Goal: Task Accomplishment & Management: Manage account settings

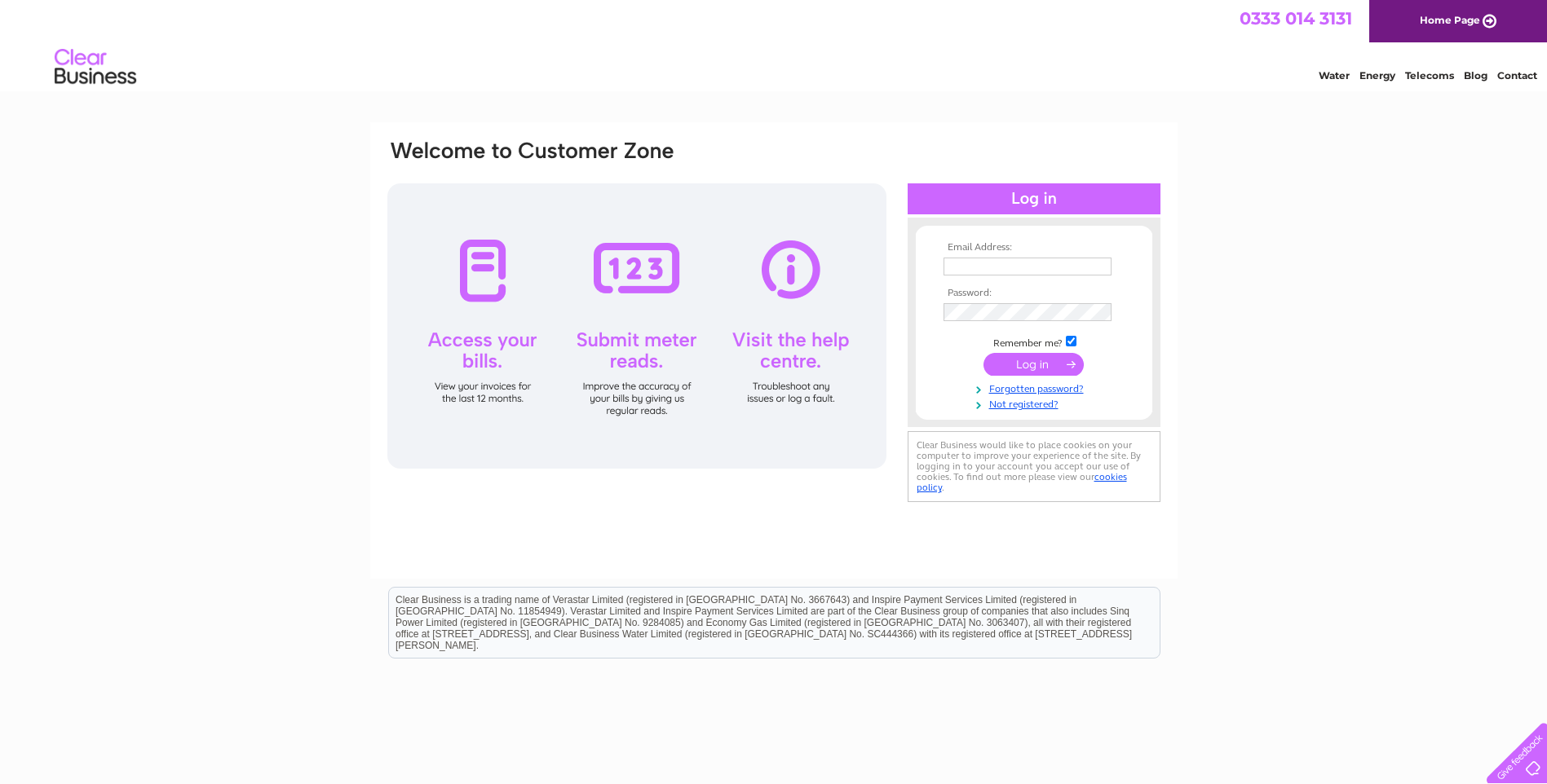
type input "roliver@meesons-spurlings.co.uk"
click at [1029, 367] on input "submit" at bounding box center [1033, 363] width 100 height 23
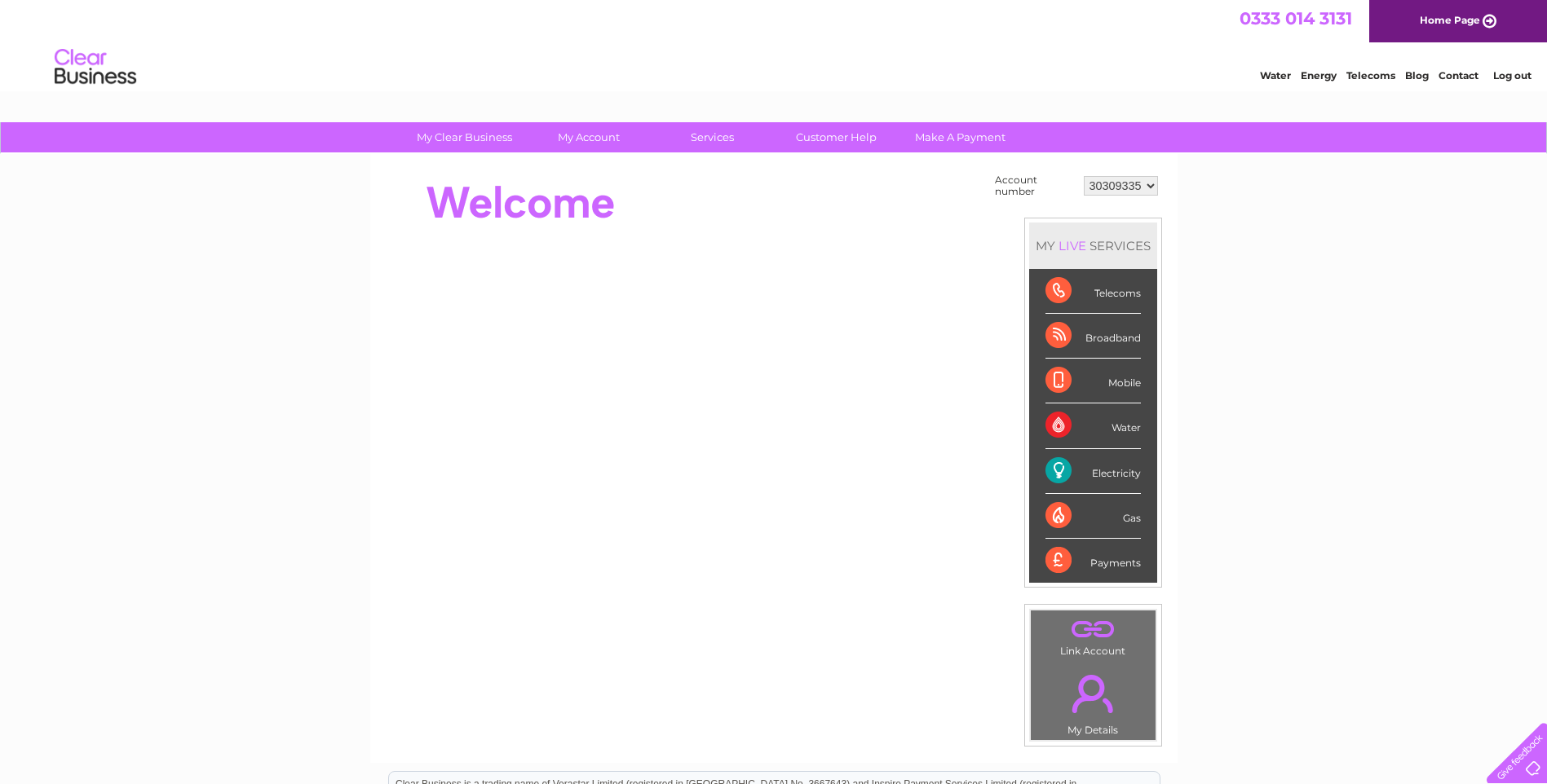
click at [1113, 468] on div "Electricity" at bounding box center [1093, 471] width 95 height 45
click at [1059, 469] on div "Electricity" at bounding box center [1093, 471] width 95 height 45
click at [1151, 183] on select "30309335" at bounding box center [1121, 186] width 75 height 20
click at [1083, 176] on select "30309335" at bounding box center [1121, 186] width 75 height 20
click at [1083, 692] on link "." at bounding box center [1093, 693] width 116 height 57
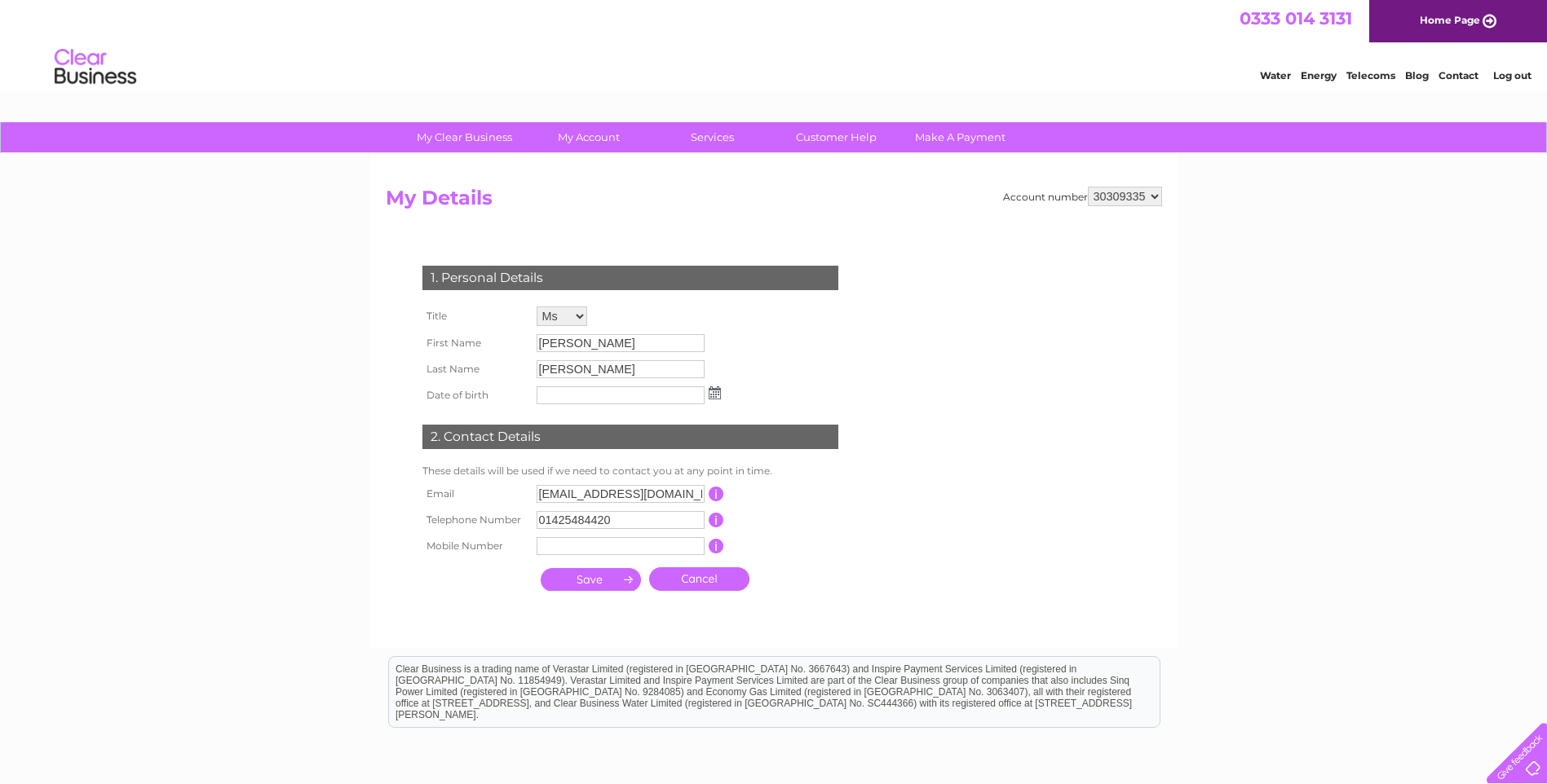
click at [597, 581] on input "submit" at bounding box center [591, 579] width 100 height 23
click at [550, 393] on input "text" at bounding box center [621, 396] width 170 height 20
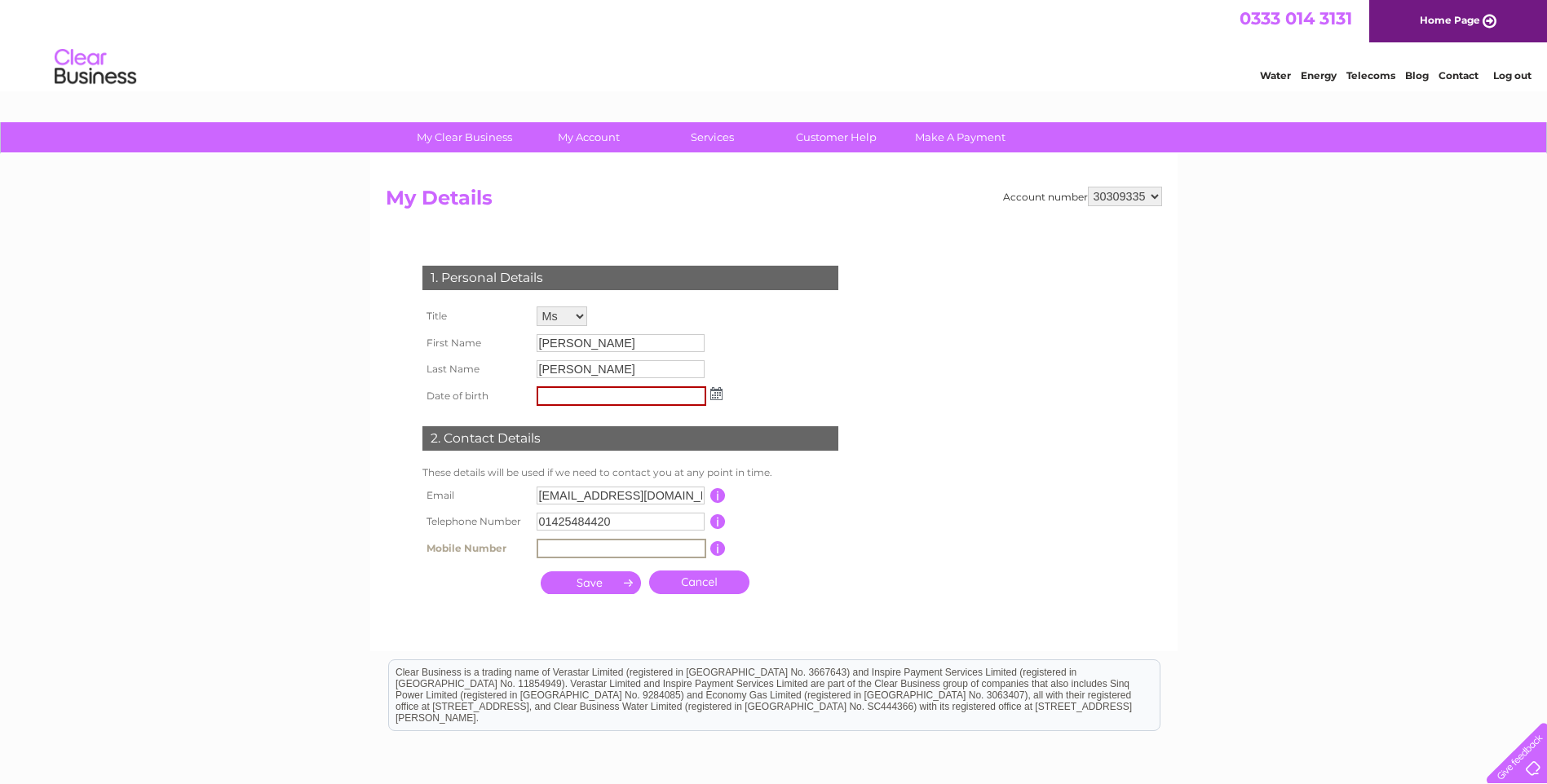
click at [602, 541] on input "text" at bounding box center [621, 549] width 170 height 20
drag, startPoint x: 567, startPoint y: 581, endPoint x: 556, endPoint y: 585, distance: 11.7
click at [565, 581] on input "submit" at bounding box center [591, 582] width 100 height 23
click at [597, 583] on input "submit" at bounding box center [591, 581] width 100 height 23
click at [617, 400] on input "text" at bounding box center [621, 396] width 170 height 20
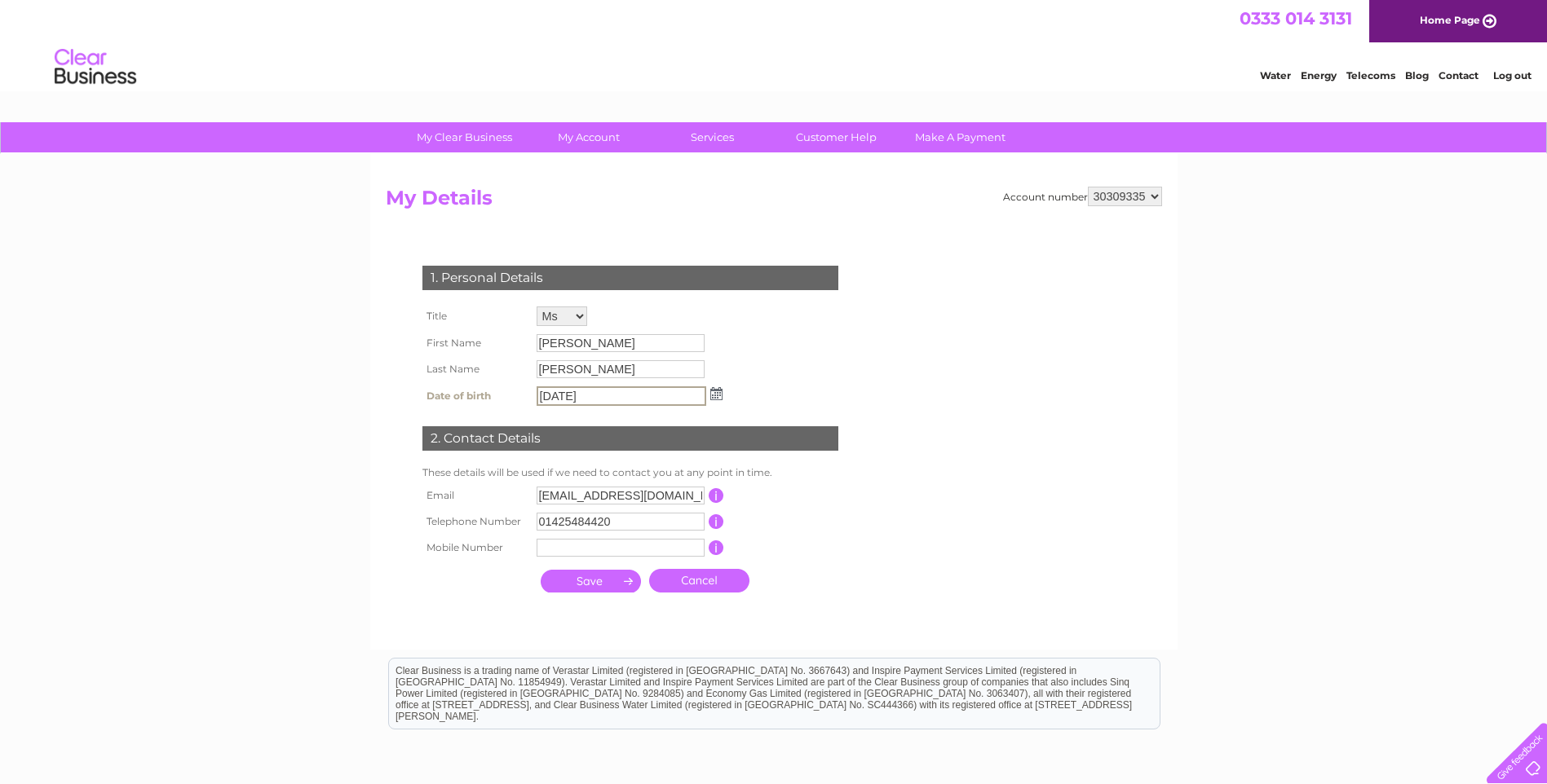
type input "17/02/1966"
click at [577, 577] on input "submit" at bounding box center [591, 579] width 100 height 23
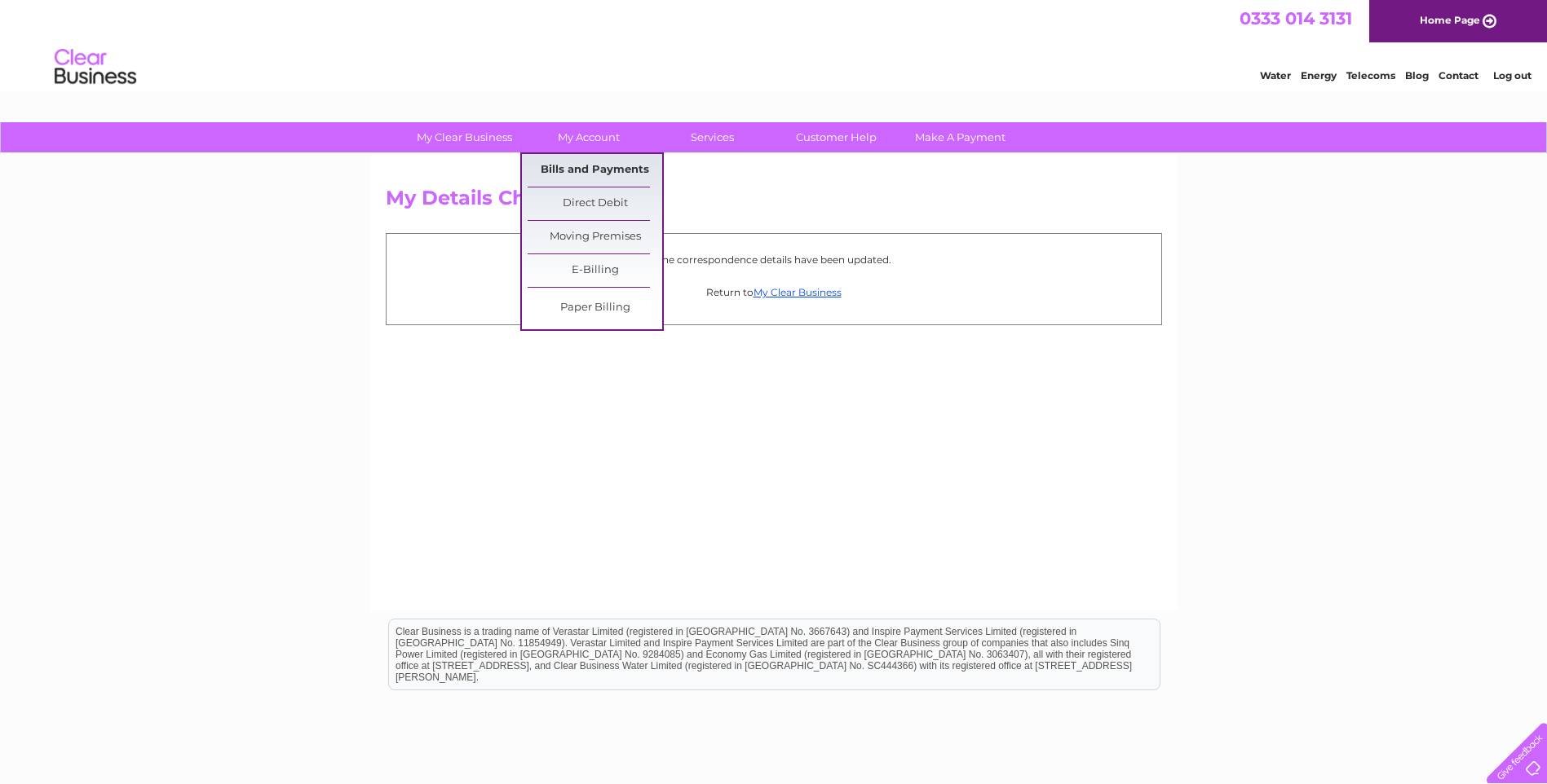
click at [573, 167] on link "Bills and Payments" at bounding box center [594, 171] width 135 height 33
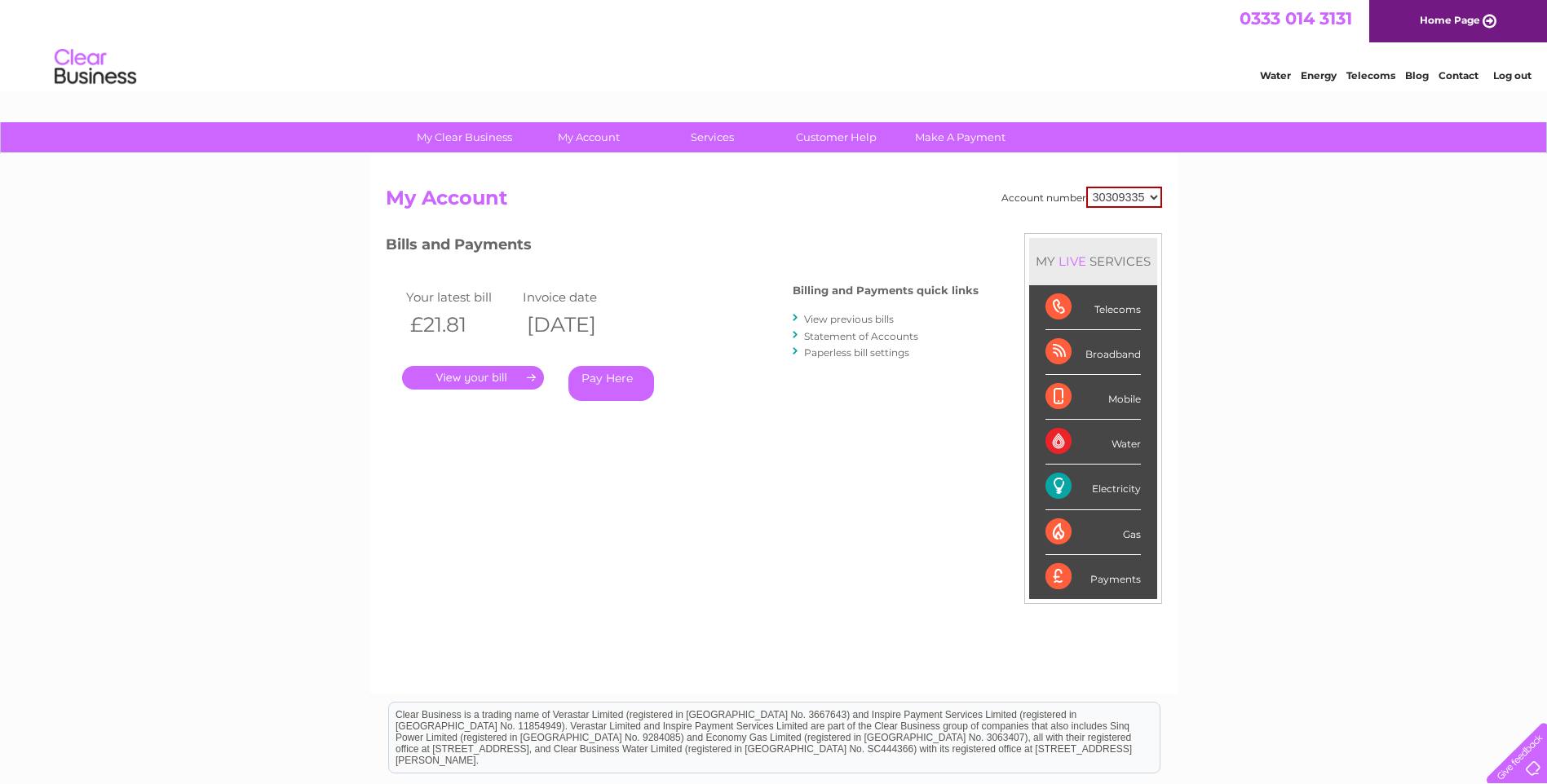
click at [463, 370] on link "." at bounding box center [473, 378] width 142 height 24
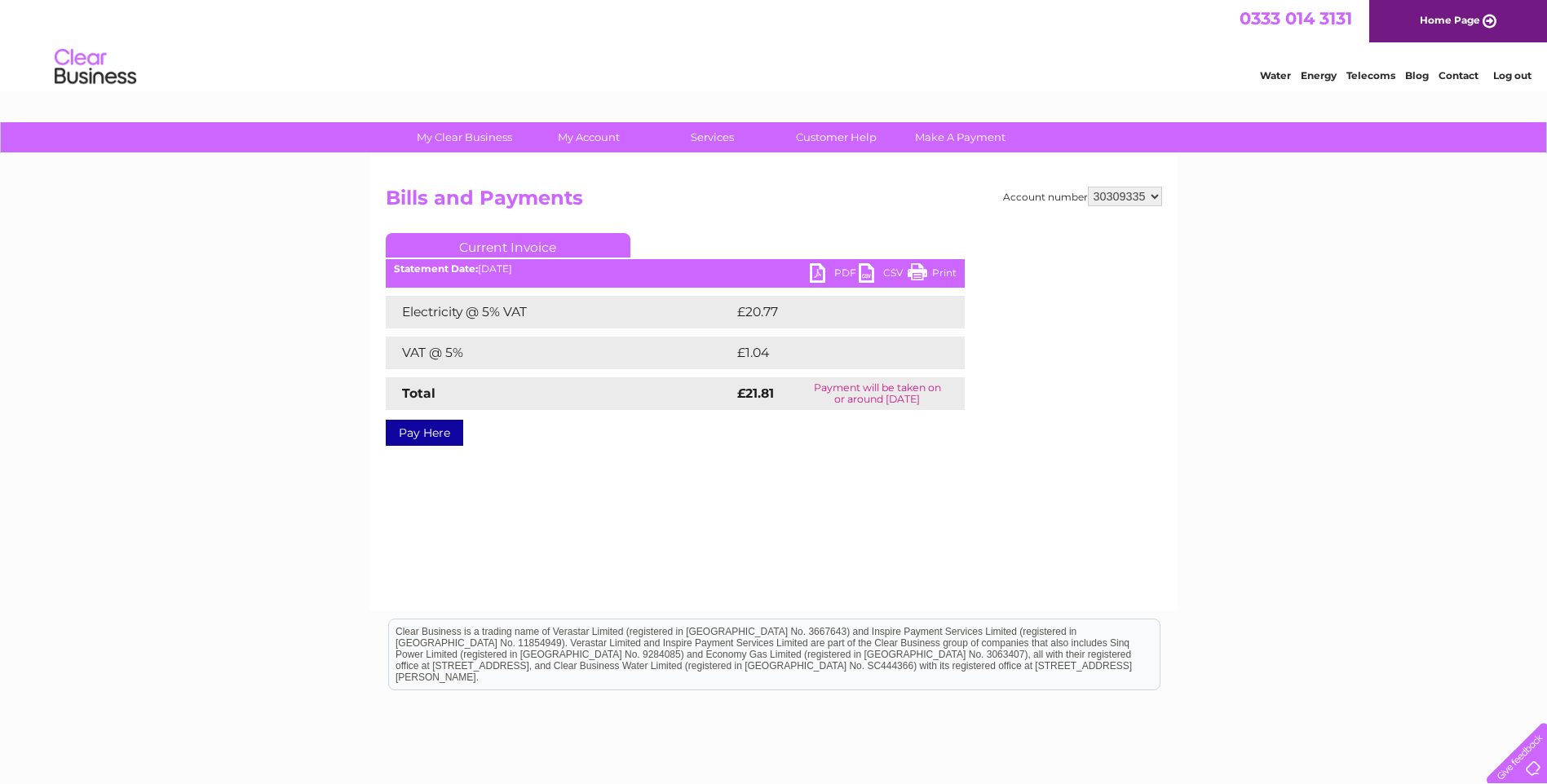
click at [402, 432] on link "Pay Here" at bounding box center [424, 432] width 77 height 26
click at [826, 265] on link "PDF" at bounding box center [834, 275] width 49 height 24
